Goal: Transaction & Acquisition: Purchase product/service

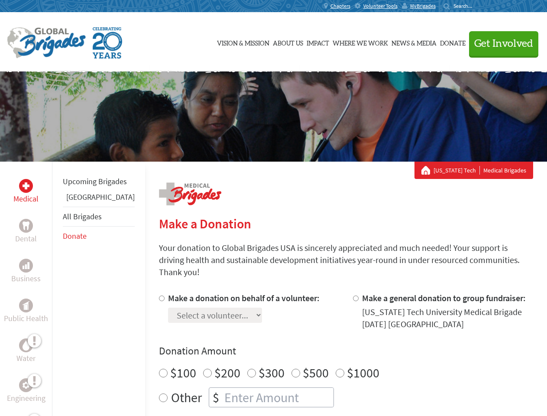
click at [479, 6] on div "Search for:" at bounding box center [461, 6] width 35 height 7
click at [500, 43] on span "Get Involved" at bounding box center [504, 44] width 59 height 10
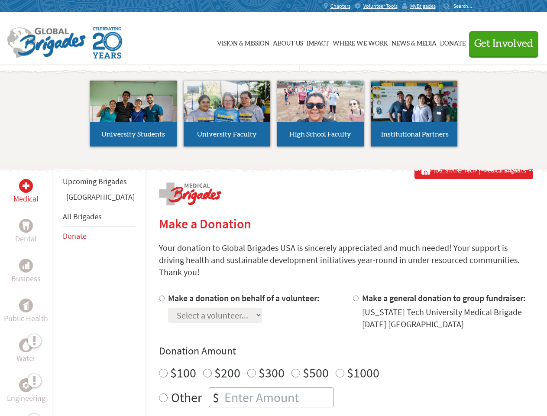
click at [274, 117] on li "High School Faculty" at bounding box center [321, 114] width 94 height 80
click at [57, 289] on div "Upcoming Brigades Ghana All Brigades Donate" at bounding box center [98, 370] width 93 height 416
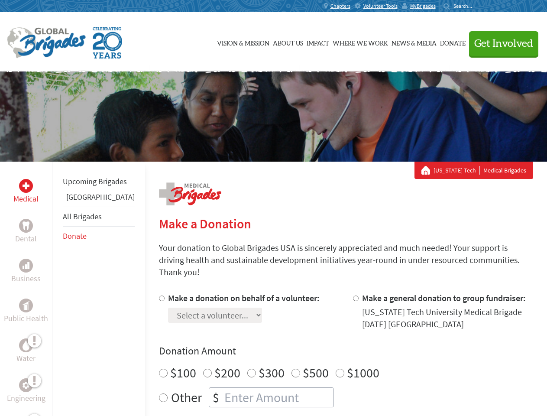
click at [331, 348] on div "Donation Amount $100 $200 $300 $500 $1000 Other $" at bounding box center [346, 375] width 374 height 63
click at [159, 296] on input "Make a donation on behalf of a volunteer:" at bounding box center [162, 299] width 6 height 6
radio input "true"
click at [353, 296] on input "Make a general donation to group fundraiser:" at bounding box center [356, 299] width 6 height 6
radio input "true"
